Goal: Check status: Check status

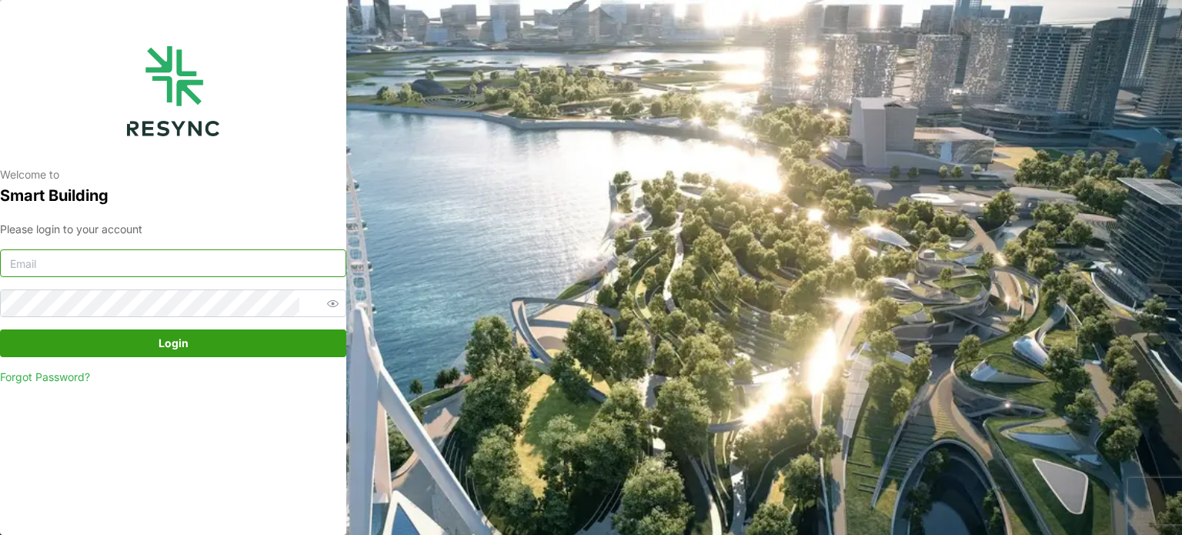
type input "serv354@nus.edu.sg"
click at [237, 356] on span "Login" at bounding box center [173, 343] width 317 height 26
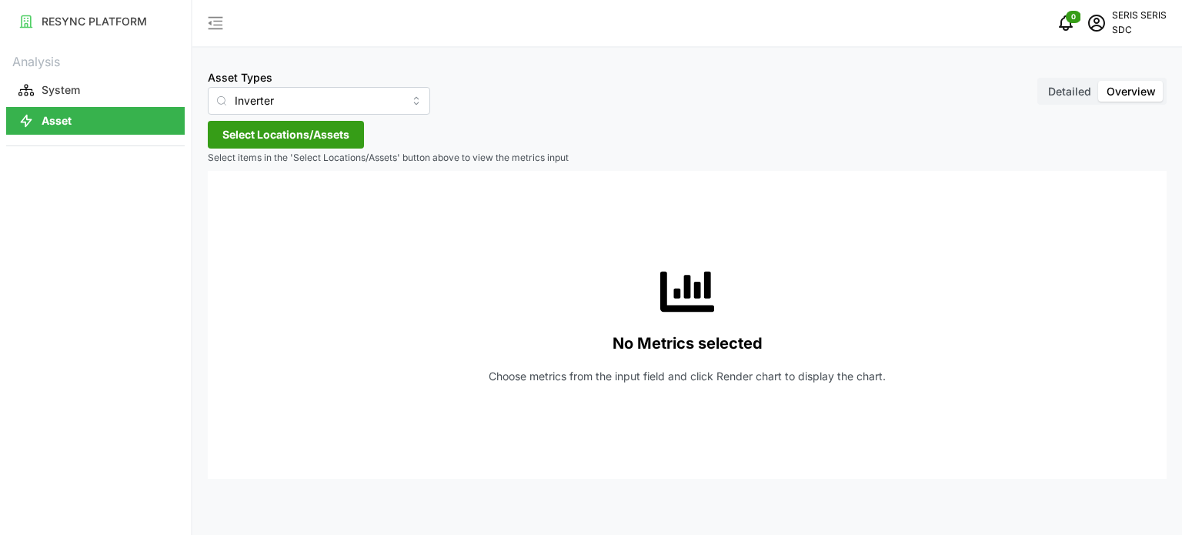
click at [292, 129] on span "Select Locations/Assets" at bounding box center [285, 135] width 127 height 26
click at [250, 205] on span "Select SDC-1" at bounding box center [247, 205] width 10 height 10
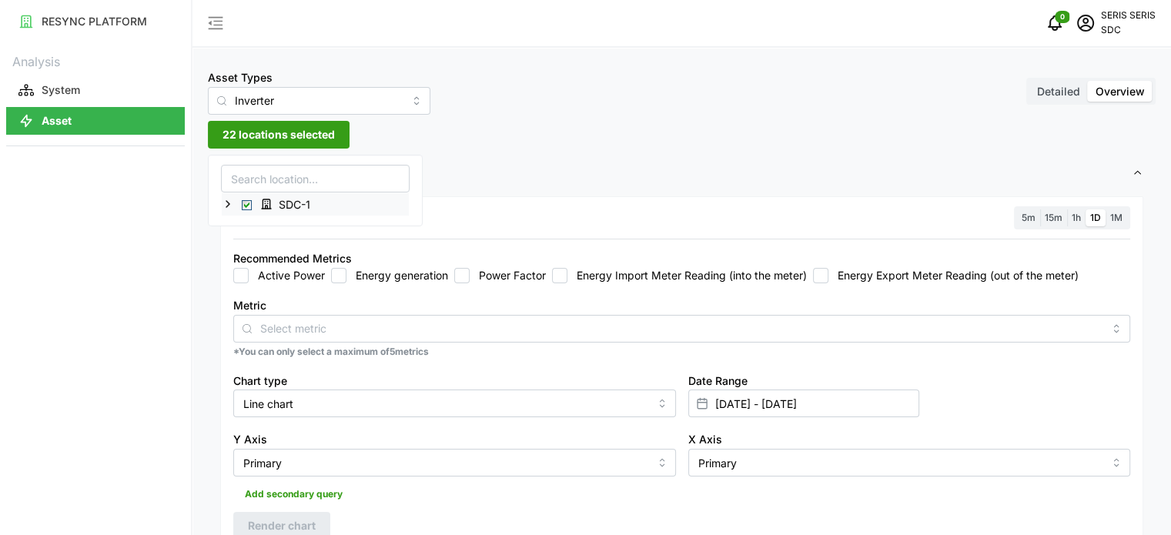
click at [386, 202] on div "SDC-1" at bounding box center [315, 204] width 187 height 22
click at [342, 271] on input "Energy generation" at bounding box center [338, 275] width 15 height 15
checkbox input "true"
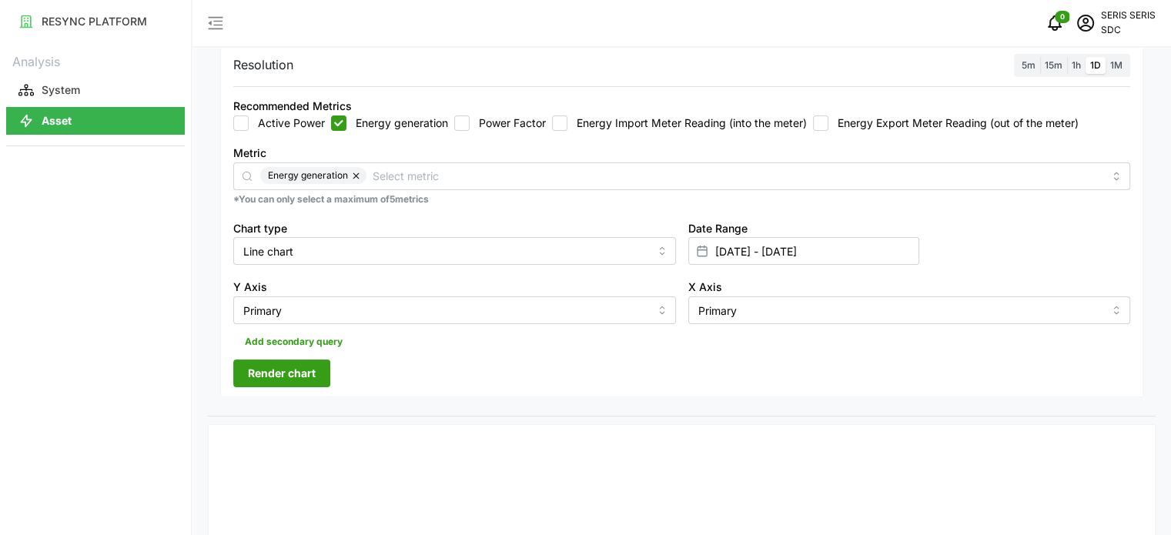
scroll to position [154, 0]
click at [835, 239] on input "[DATE] - [DATE]" at bounding box center [803, 250] width 231 height 28
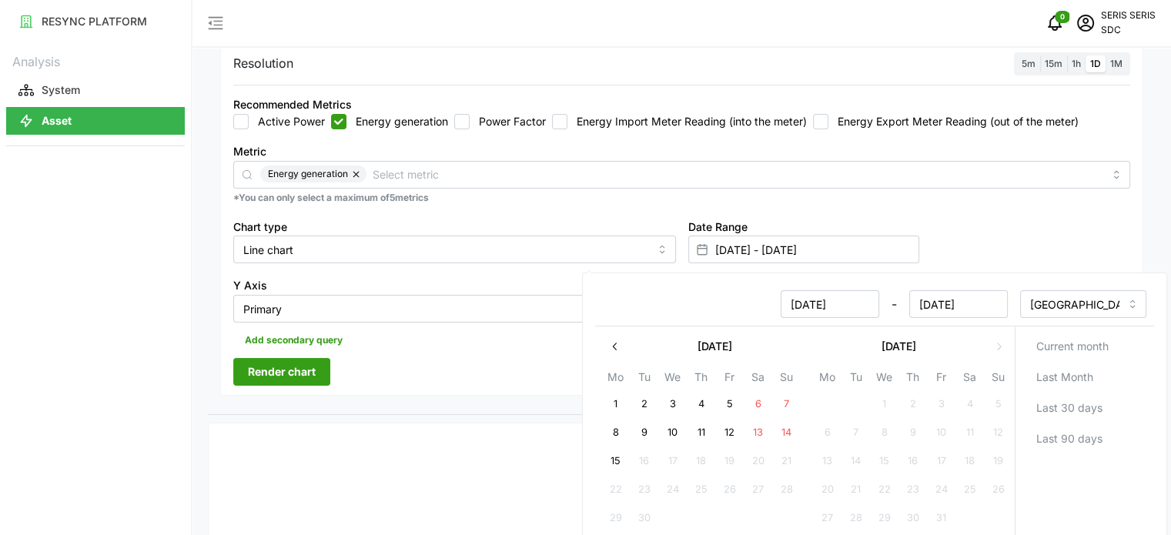
click at [622, 458] on button "15" at bounding box center [615, 461] width 28 height 28
type input "[DATE] - [DATE]"
type input "[DATE]"
click at [622, 458] on button "15" at bounding box center [615, 461] width 28 height 28
type input "[DATE] - [DATE]"
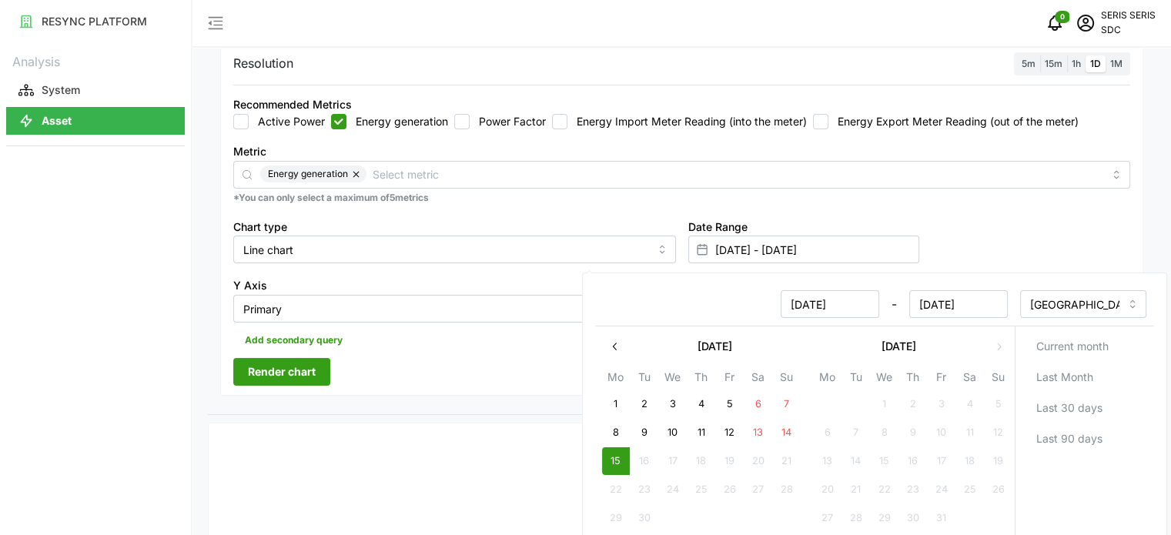
type input "[DATE]"
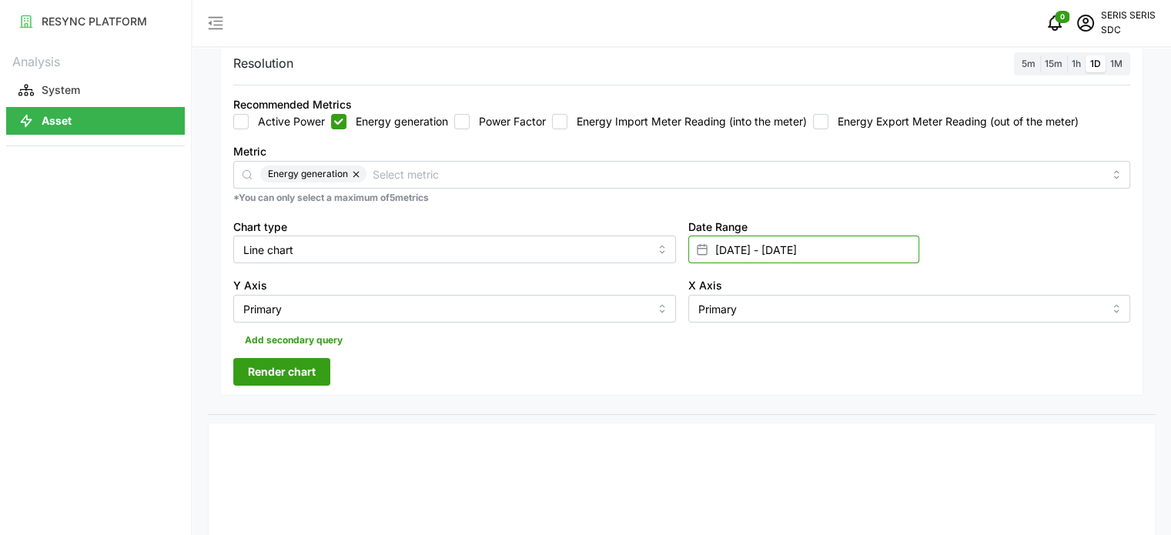
click at [775, 253] on input "[DATE] - [DATE]" at bounding box center [803, 250] width 231 height 28
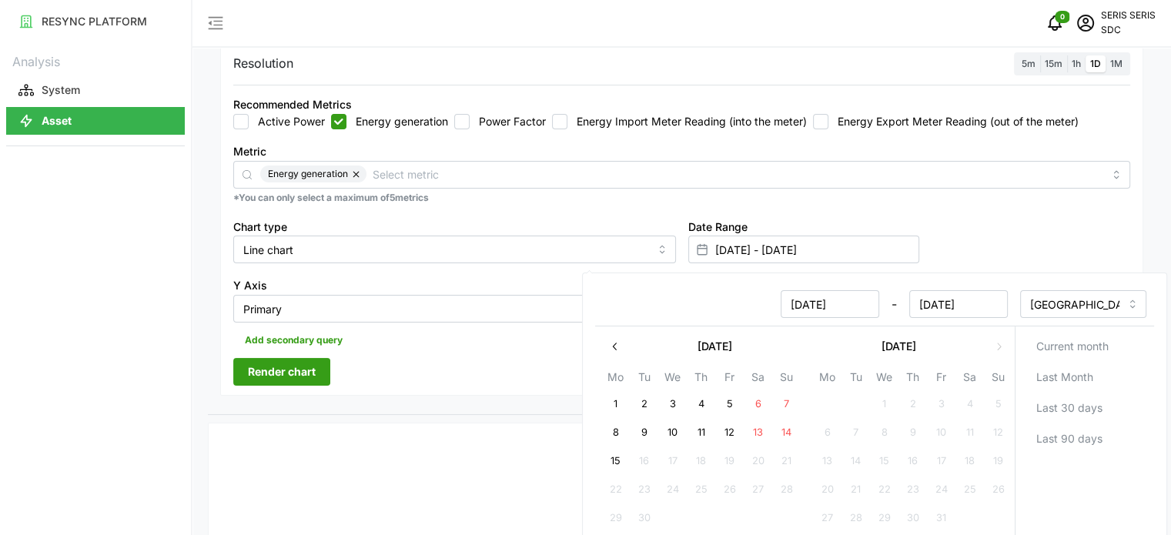
click at [785, 433] on button "14" at bounding box center [786, 433] width 28 height 28
type input "[DATE] - [DATE]"
type input "[DATE]"
click at [785, 433] on button "14" at bounding box center [786, 433] width 28 height 28
type input "[DATE] - [DATE]"
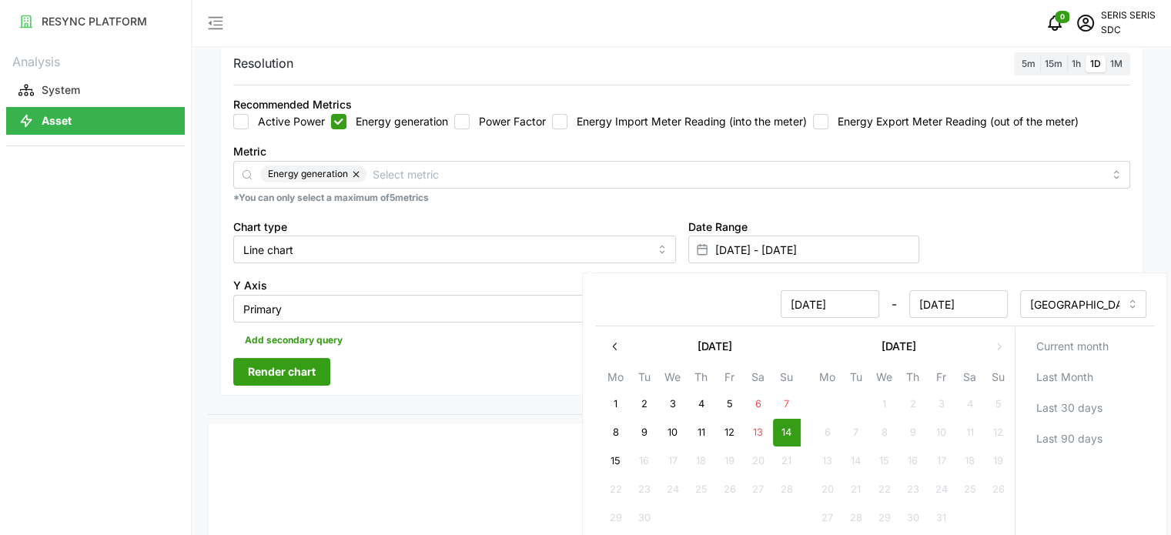
type input "[DATE]"
click at [463, 375] on div "Resolution 5m 15m 1h 1D 1M Recommended Metrics Active Power Energy generation P…" at bounding box center [681, 219] width 923 height 354
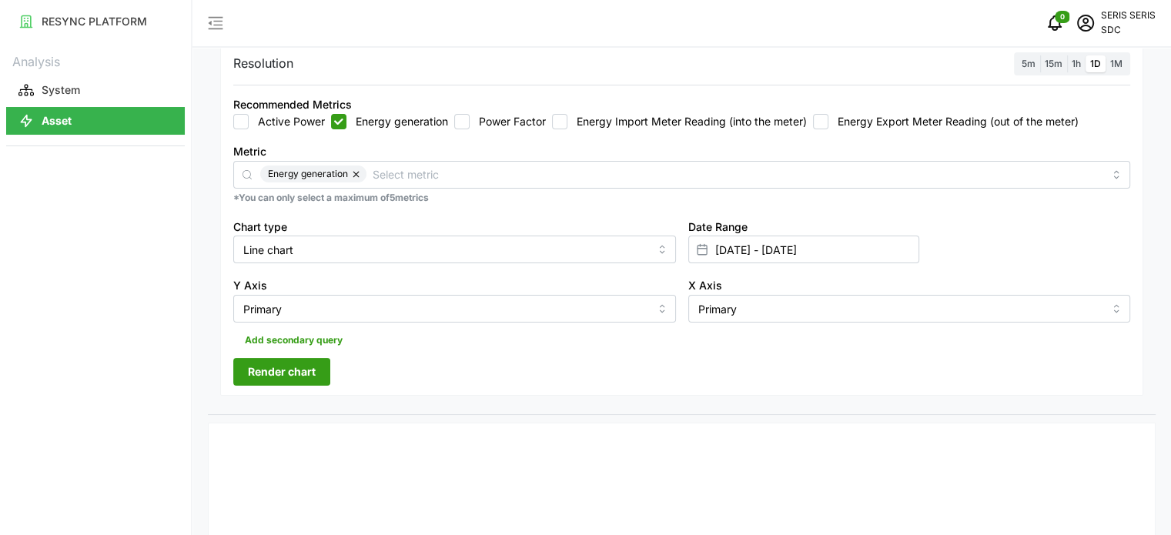
click at [312, 358] on button "Render chart" at bounding box center [281, 372] width 97 height 28
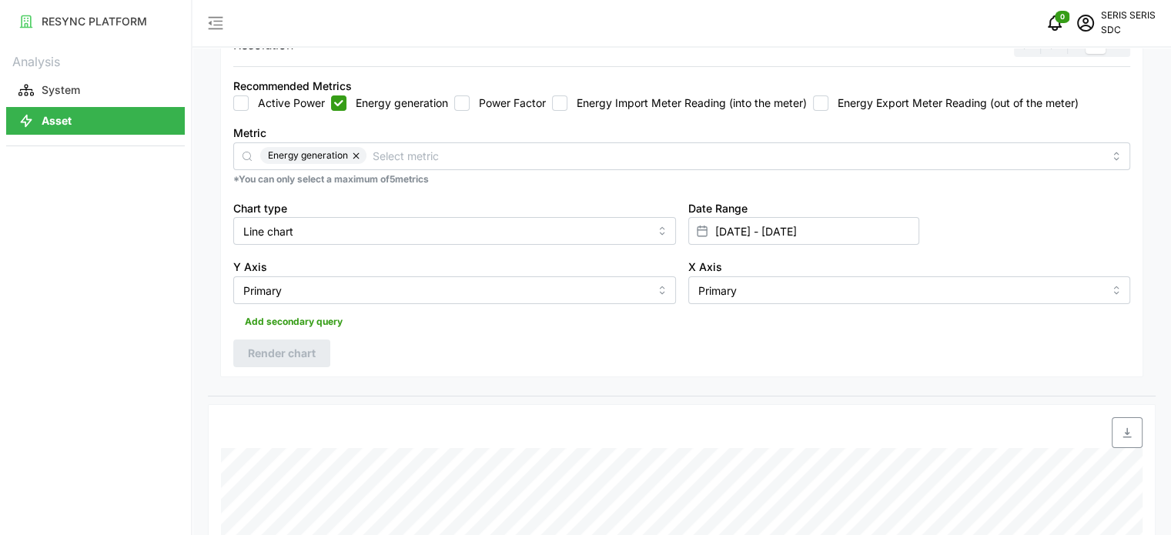
scroll to position [155, 0]
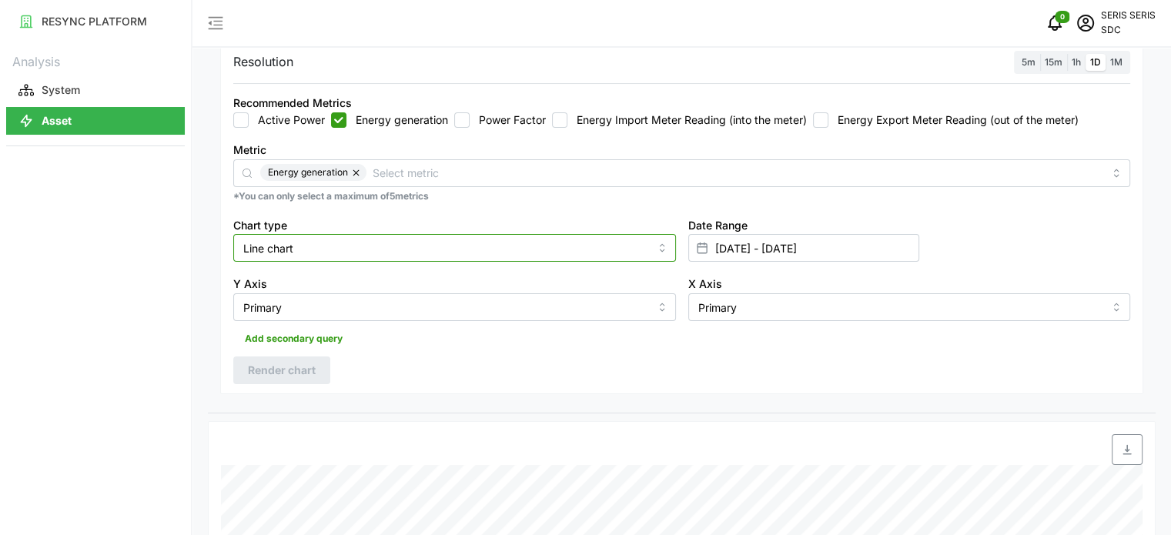
click at [412, 249] on input "Line chart" at bounding box center [454, 248] width 443 height 28
click at [392, 306] on div "Bar chart" at bounding box center [454, 311] width 435 height 26
type input "Bar chart"
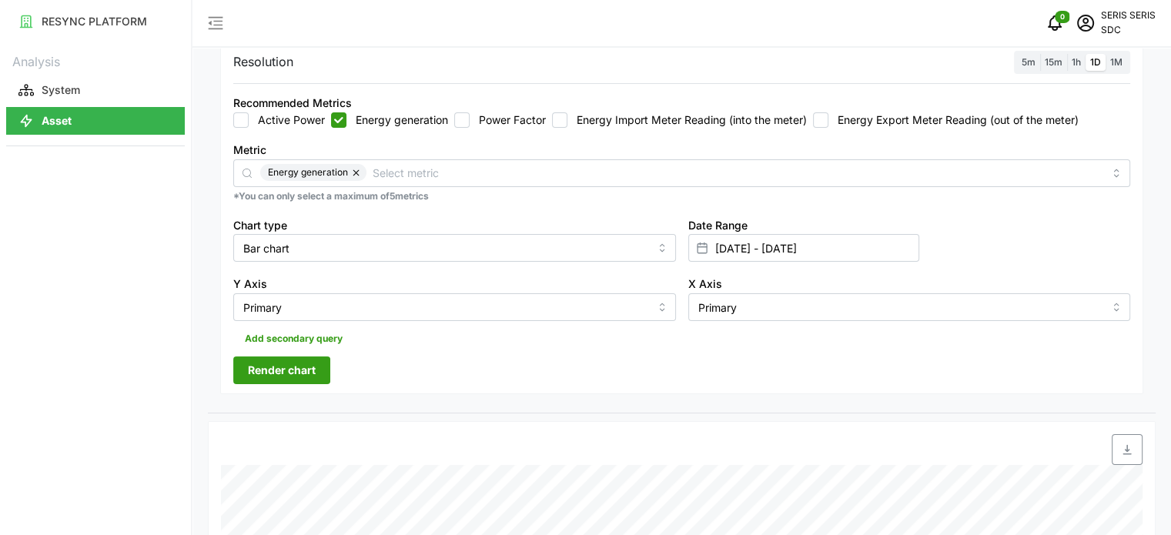
drag, startPoint x: 616, startPoint y: 388, endPoint x: 678, endPoint y: 382, distance: 62.6
click at [618, 390] on div "Resolution 5m 15m 1h 1D 1M Recommended Metrics Active Power Energy generation P…" at bounding box center [681, 218] width 923 height 354
click at [292, 366] on span "Render chart" at bounding box center [282, 370] width 68 height 26
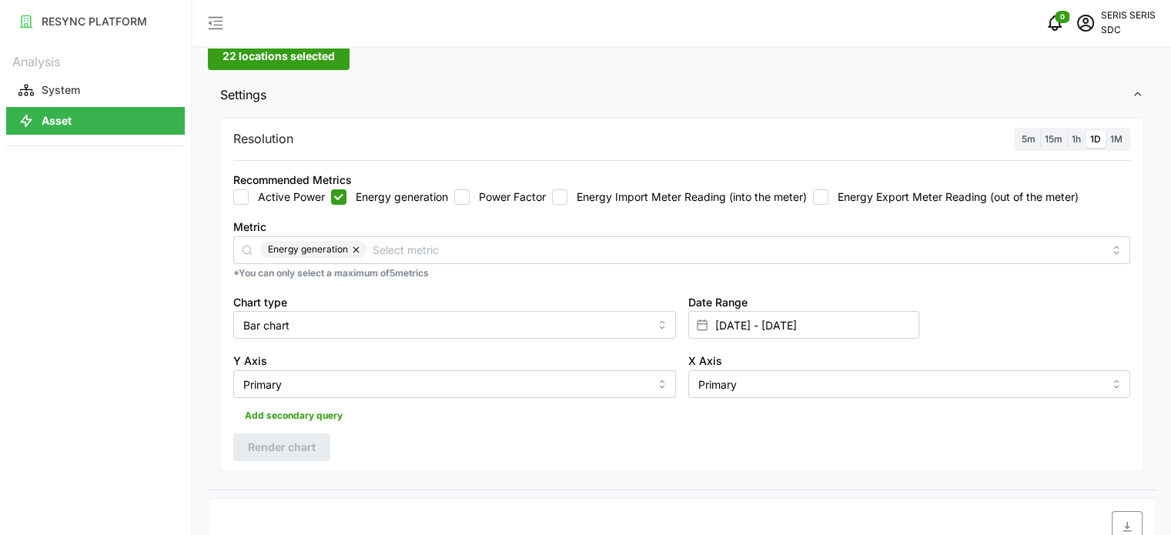
scroll to position [386, 0]
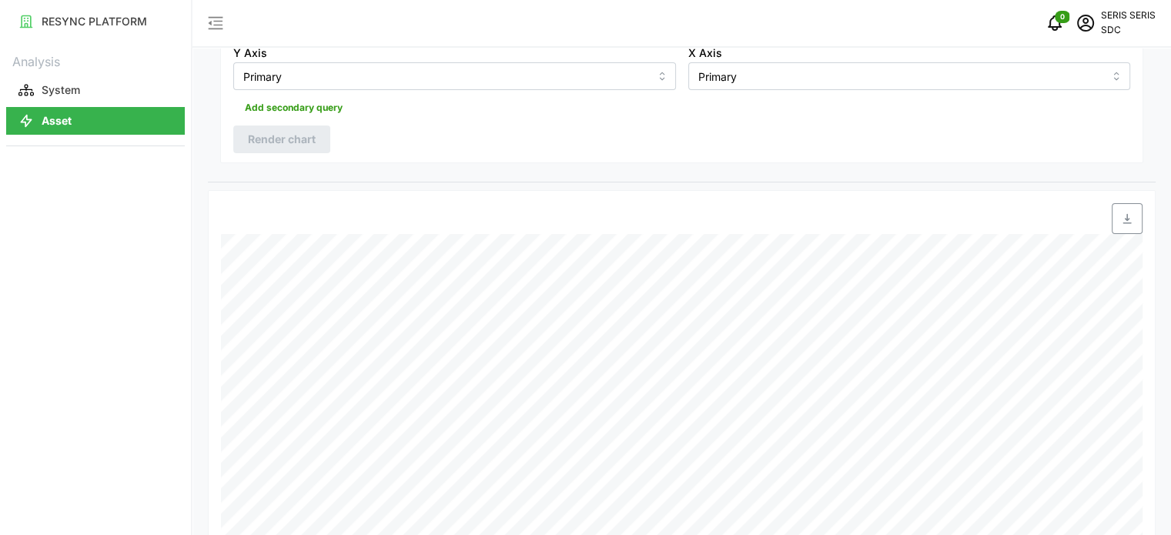
click at [1112, 219] on span "button" at bounding box center [1126, 218] width 29 height 29
